Goal: Check status: Check status

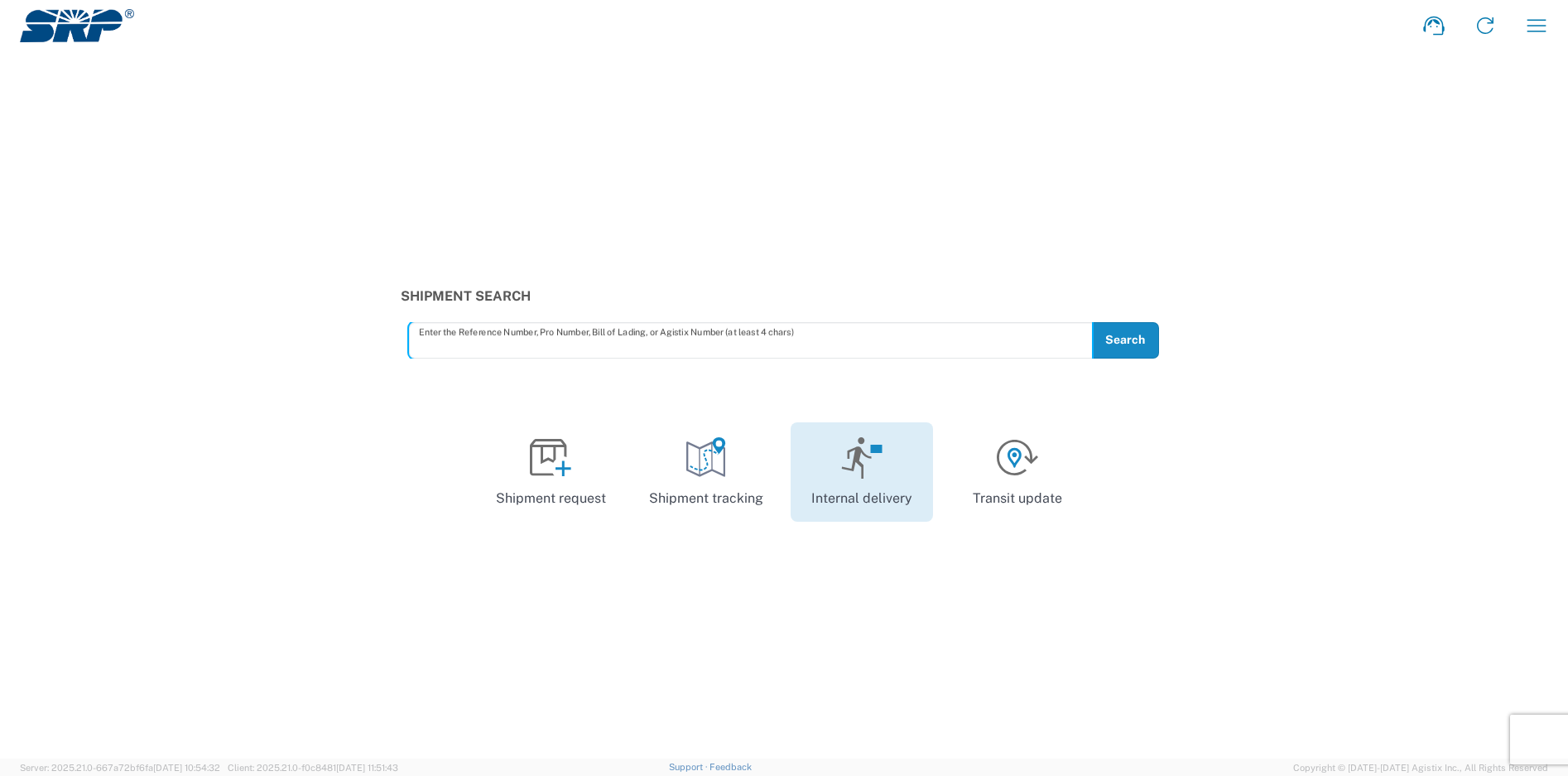
click at [871, 463] on icon at bounding box center [863, 457] width 43 height 42
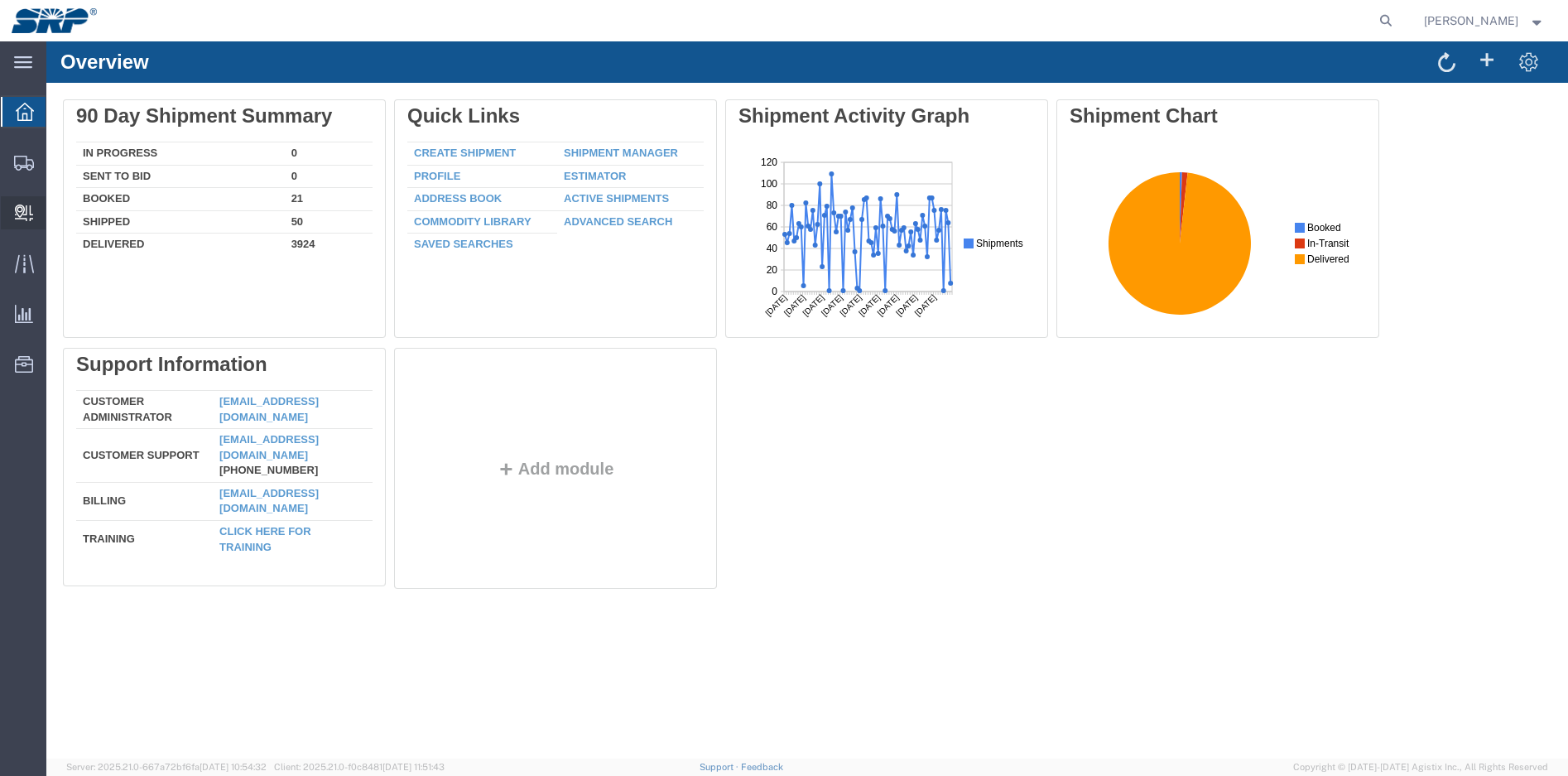
click at [17, 205] on icon at bounding box center [23, 213] width 18 height 16
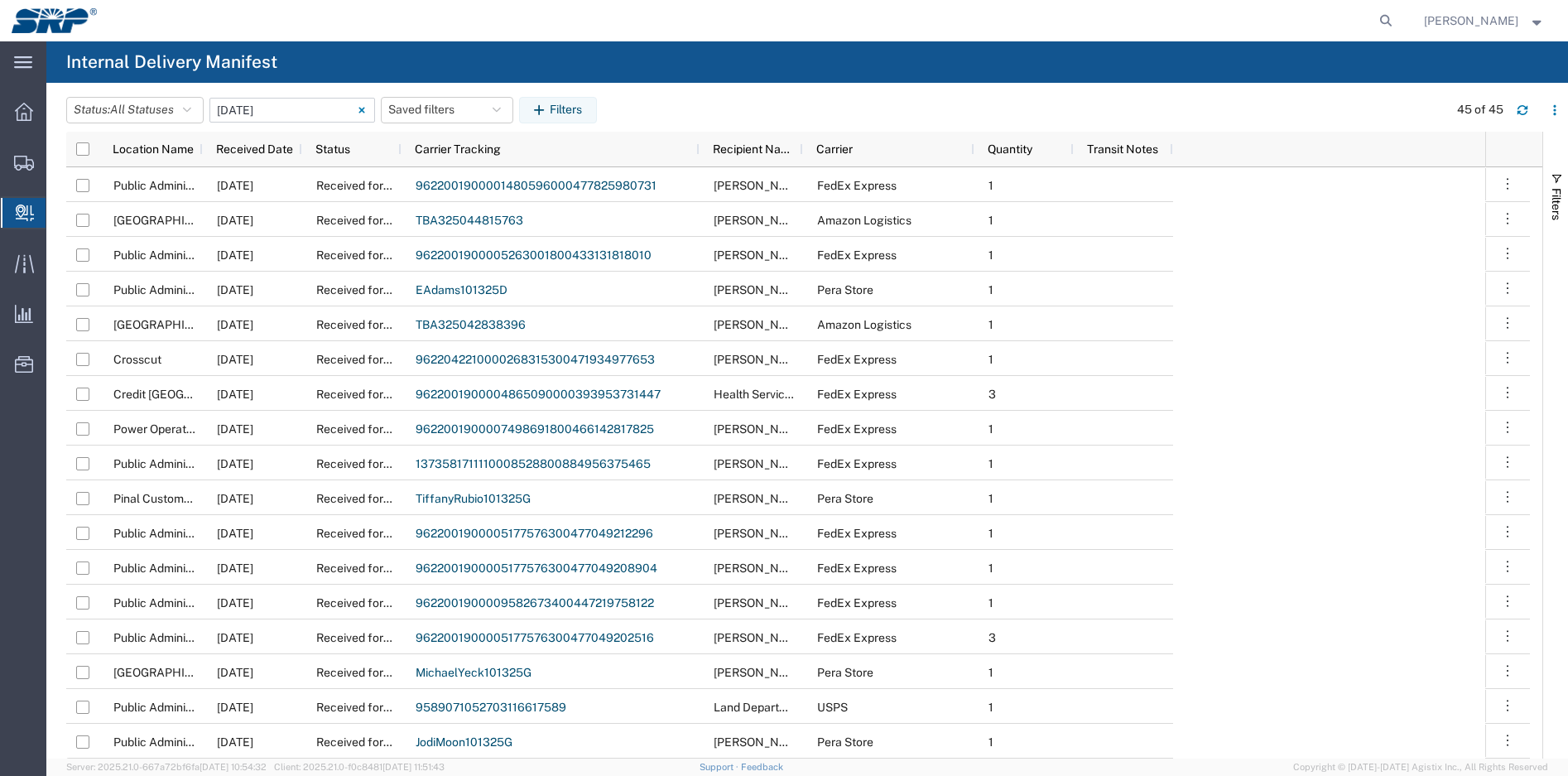
click at [269, 111] on input "10/13/2025 - 10/13/2025" at bounding box center [292, 110] width 165 height 25
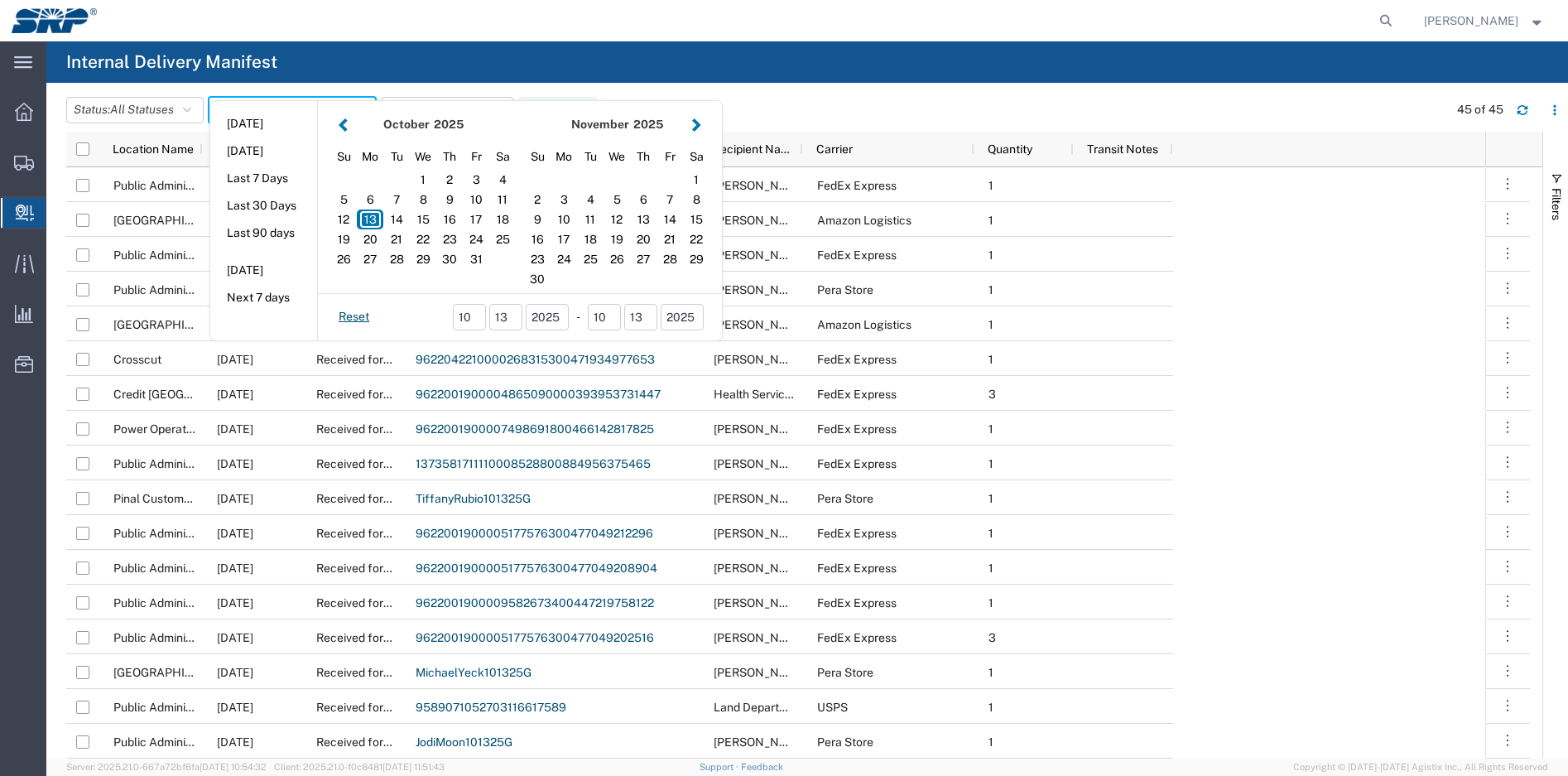
click at [351, 124] on button "button" at bounding box center [343, 124] width 17 height 22
click at [483, 253] on div "29" at bounding box center [475, 259] width 26 height 20
click at [480, 253] on div "29" at bounding box center [475, 259] width 26 height 20
type input "08/29/2025"
type input "08/29/2025 - 08/29/2025"
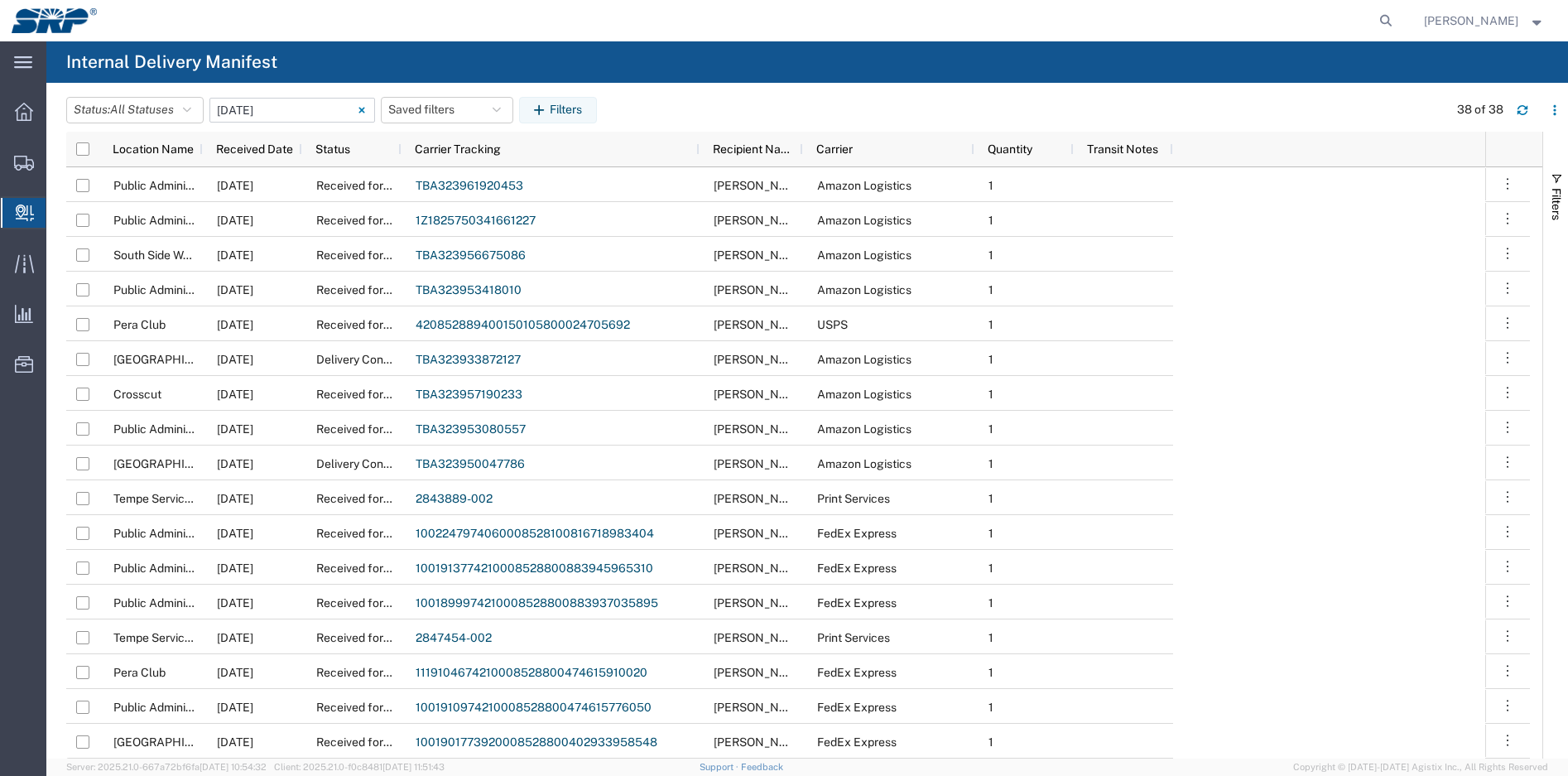
click at [1251, 12] on agx-global-search at bounding box center [1135, 20] width 529 height 42
click at [1252, 13] on agx-global-search at bounding box center [1135, 20] width 529 height 42
click at [1373, 23] on agx-global-search at bounding box center [1135, 20] width 529 height 42
click at [1388, 20] on icon at bounding box center [1385, 20] width 23 height 23
click at [1215, 29] on input "search" at bounding box center [1122, 20] width 503 height 40
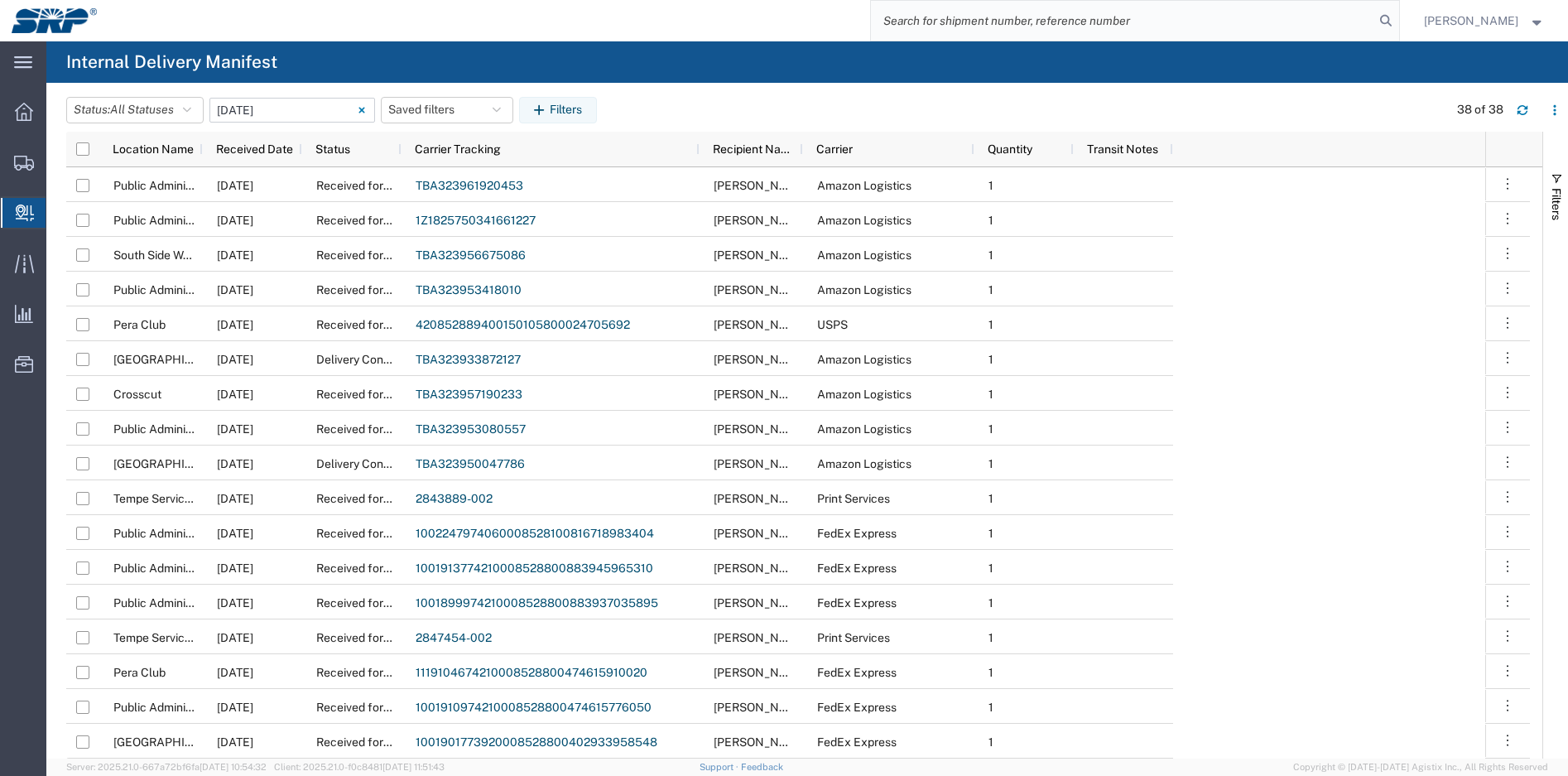
paste input "9361289718954582886359"
type input "9361289718954582886359"
click at [1386, 22] on icon at bounding box center [1385, 20] width 23 height 23
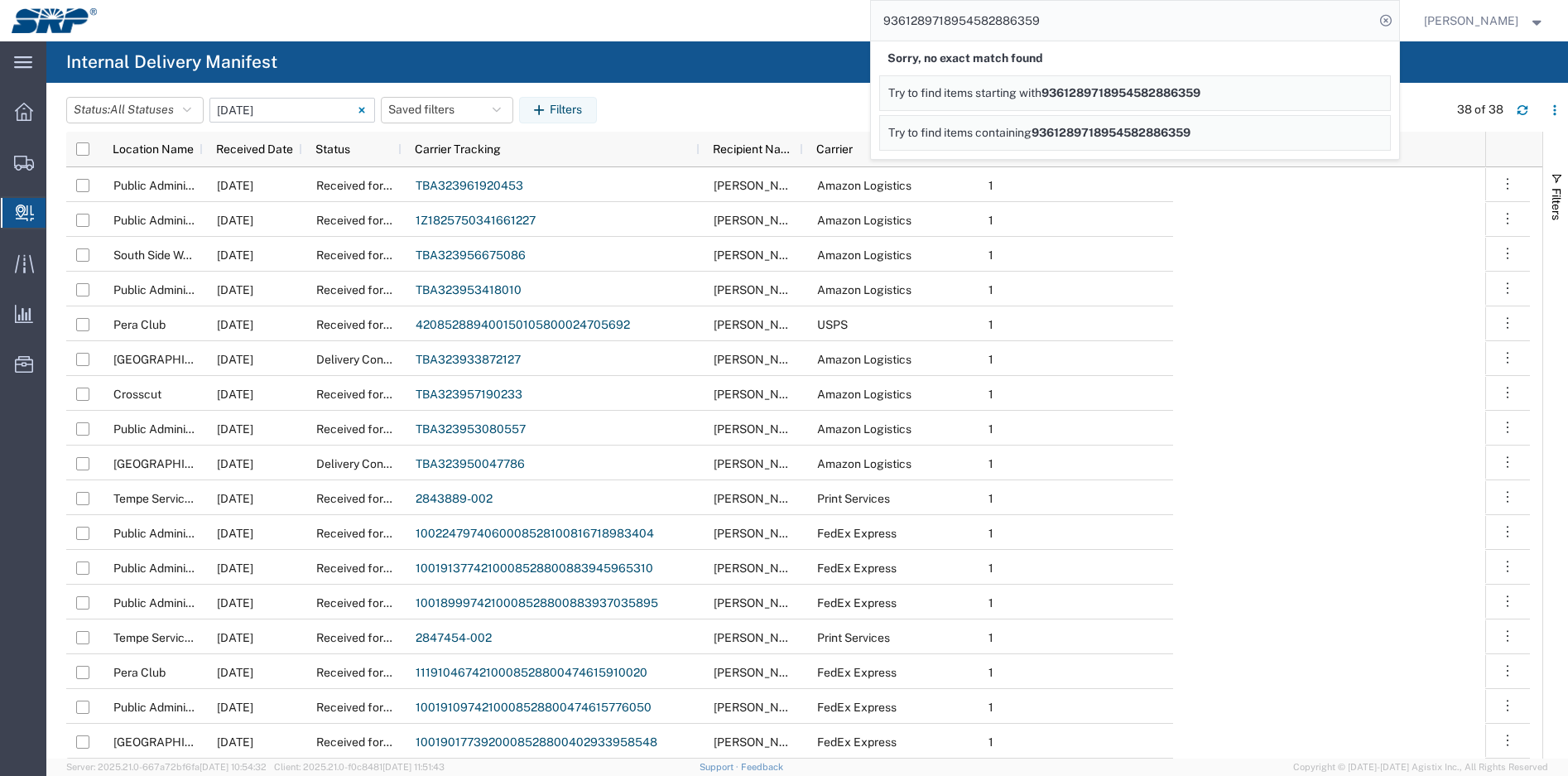
click at [1165, 94] on span "9361289718954582886359" at bounding box center [1121, 93] width 159 height 14
click at [1086, 133] on span "9361289718954582886359" at bounding box center [1111, 132] width 159 height 14
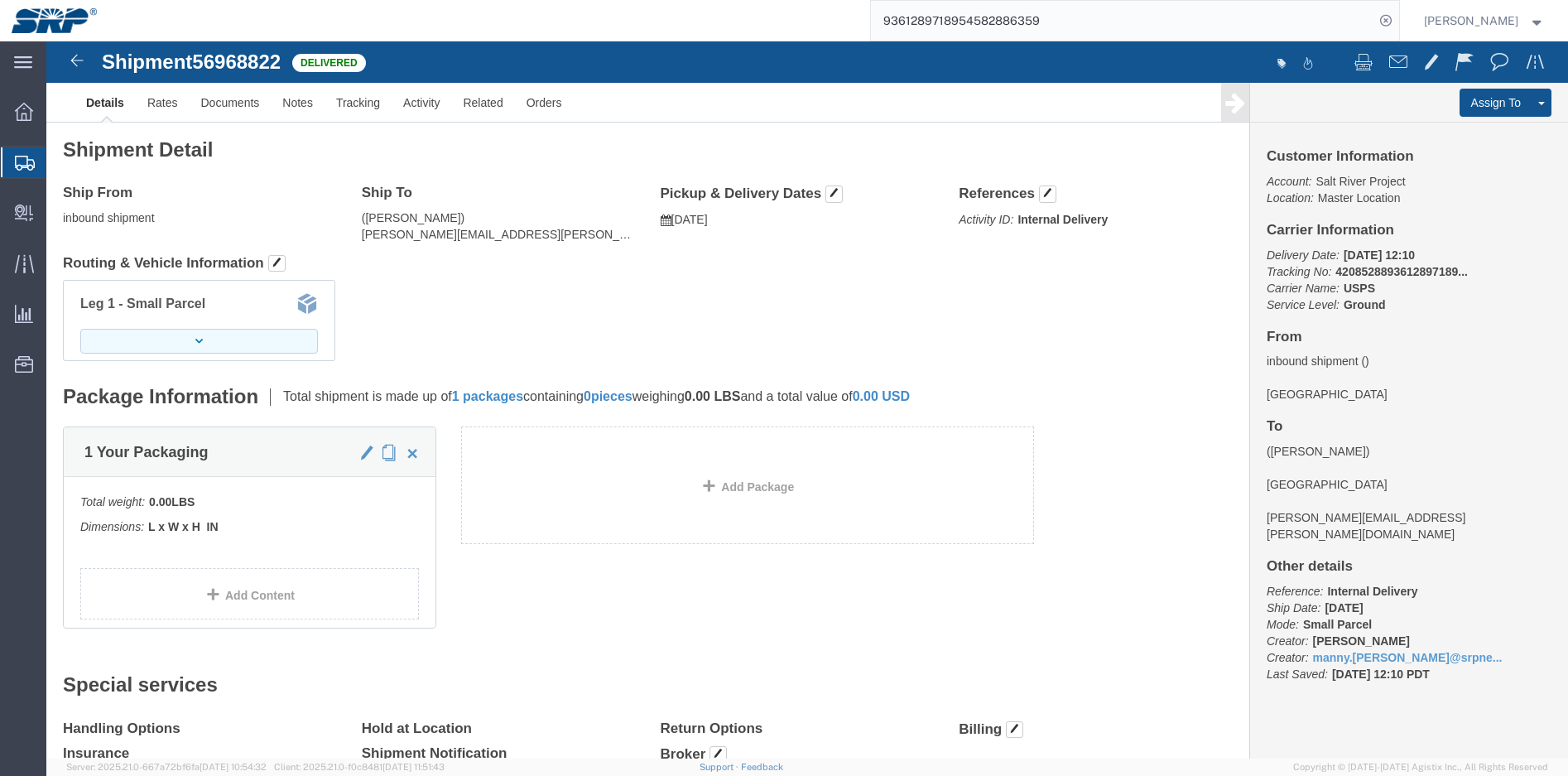
click button "button"
click icon "button"
click link "Rates"
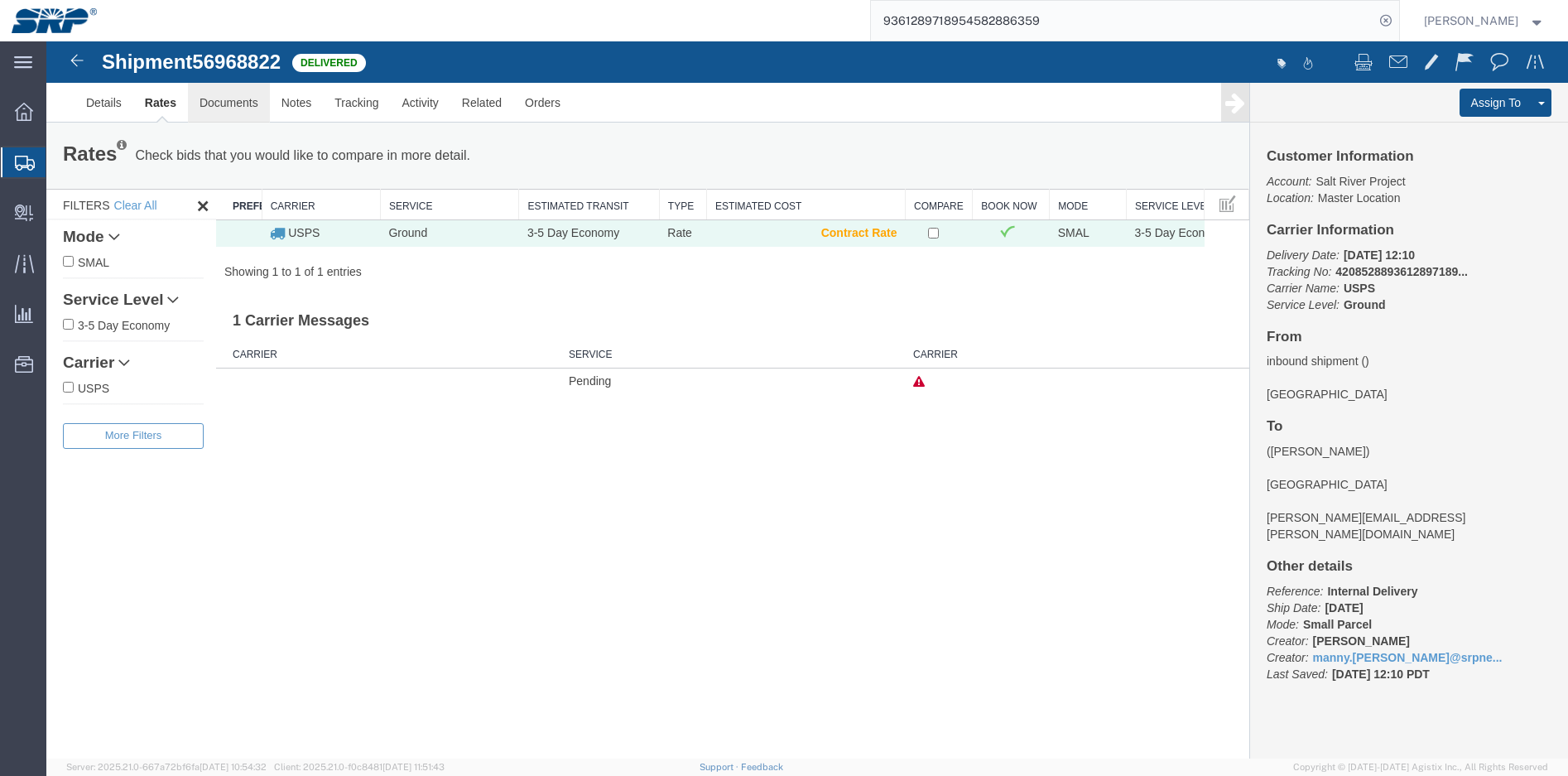
click at [236, 100] on link "Documents" at bounding box center [229, 102] width 82 height 40
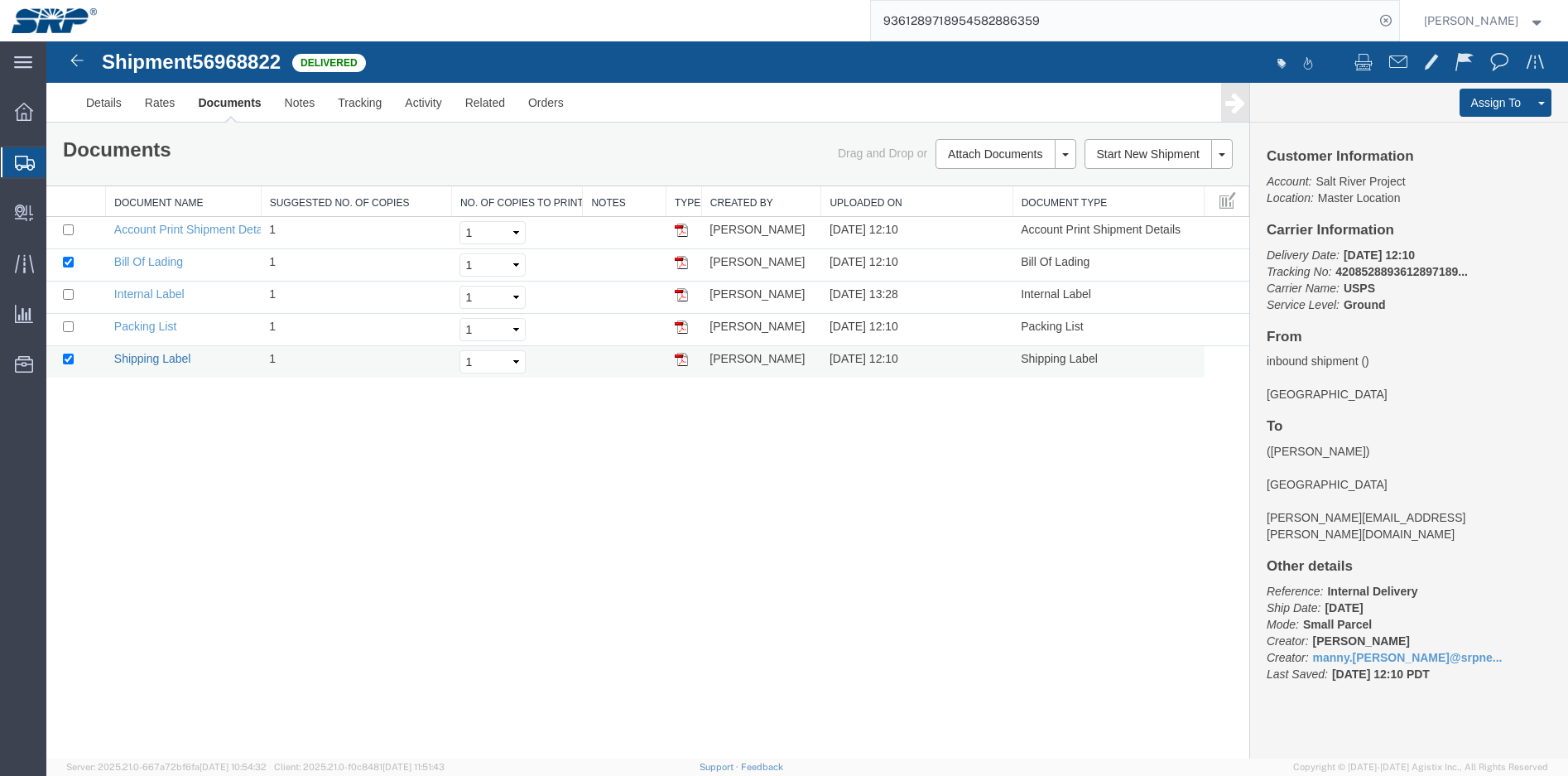
click at [164, 360] on link "Shipping Label" at bounding box center [153, 359] width 77 height 14
click at [141, 329] on link "Packing List" at bounding box center [145, 327] width 62 height 14
click at [149, 294] on link "Internal Label" at bounding box center [149, 294] width 71 height 14
